Goal: Complete application form

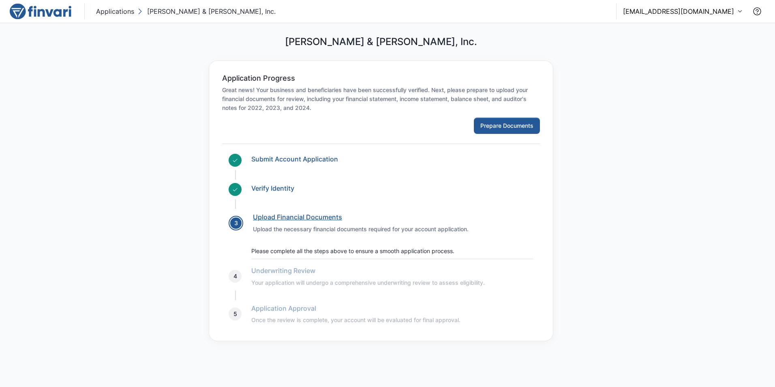
click at [322, 217] on link "Upload Financial Documents" at bounding box center [297, 217] width 89 height 8
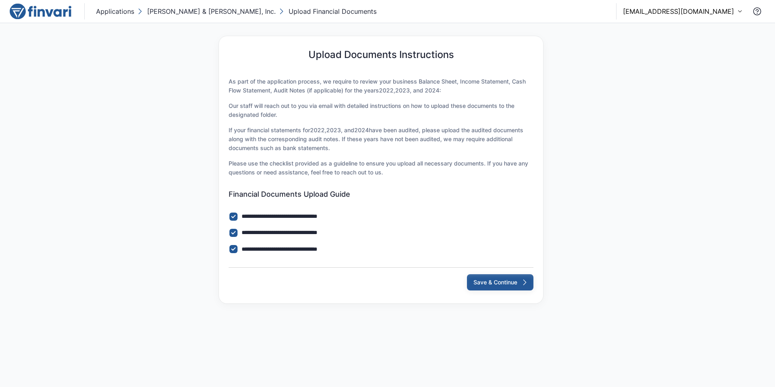
click at [488, 280] on button "Save & Continue" at bounding box center [500, 282] width 66 height 16
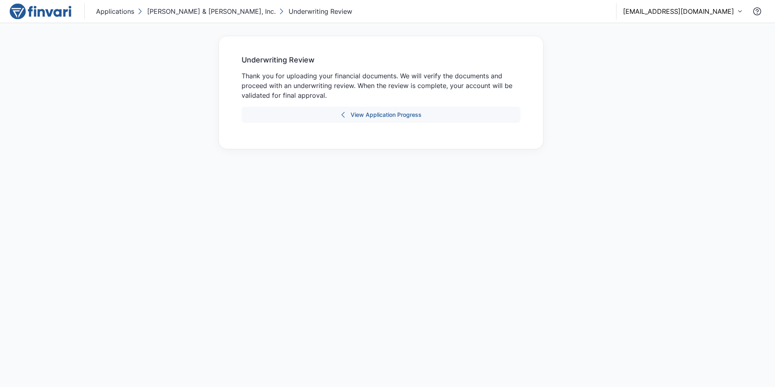
click at [392, 117] on button "View Application Progress" at bounding box center [381, 115] width 279 height 16
